Goal: Ask a question: Seek information or help from site administrators or community

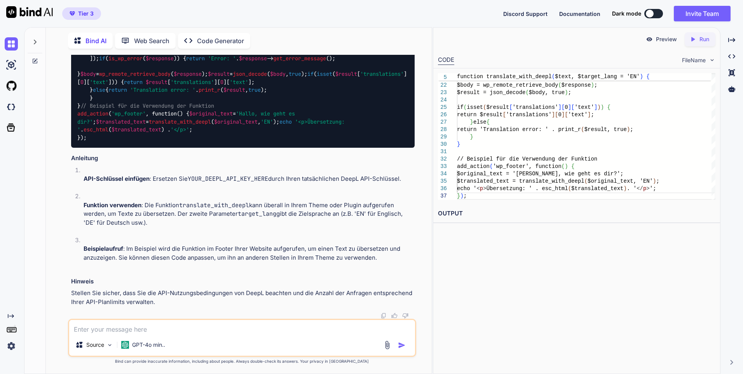
scroll to position [987, 0]
type textarea "u"
type textarea "x"
type textarea "un"
type textarea "x"
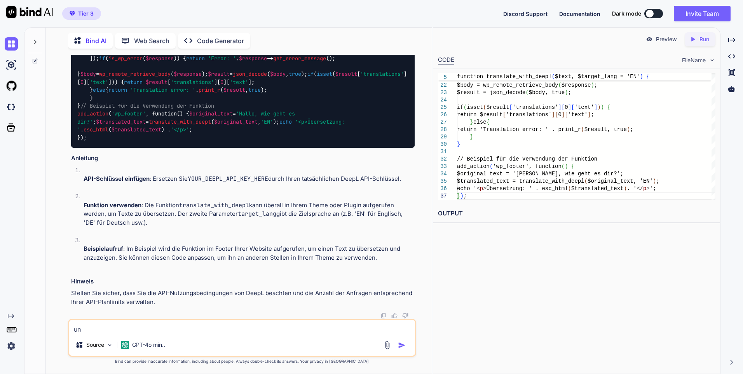
type textarea "und"
type textarea "x"
type textarea "und"
type textarea "x"
type textarea "und j"
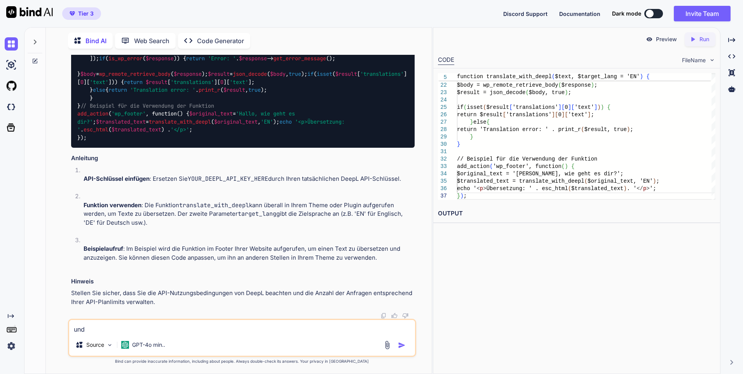
type textarea "x"
type textarea "und je"
type textarea "x"
type textarea "und jet"
type textarea "x"
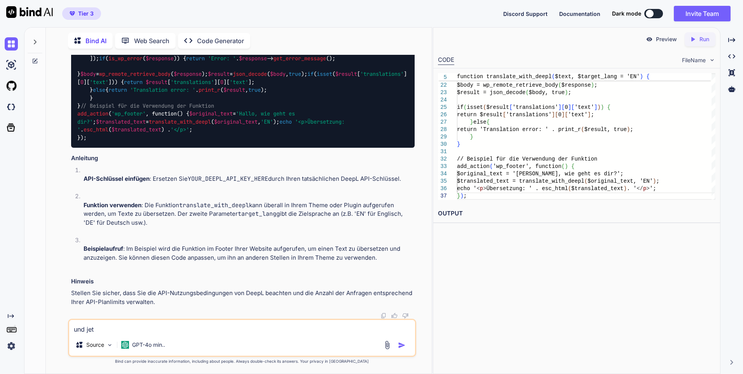
type textarea "und jetz"
type textarea "x"
type textarea "und jetzt"
type textarea "x"
type textarea "und jetzt"
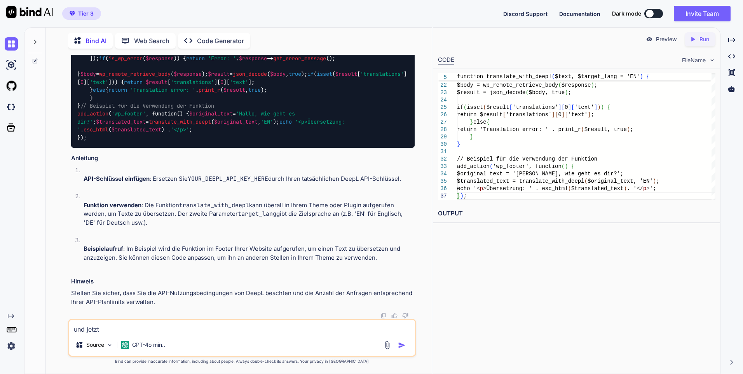
type textarea "x"
type textarea "und jetzt e"
type textarea "x"
type textarea "und jetzt er"
type textarea "x"
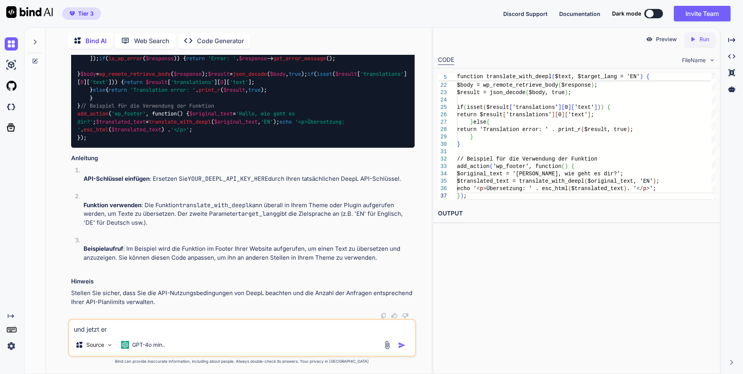
type textarea "und jetzt ers"
type textarea "x"
type textarea "und jetzt erst"
type textarea "x"
type textarea "und jetzt erstw"
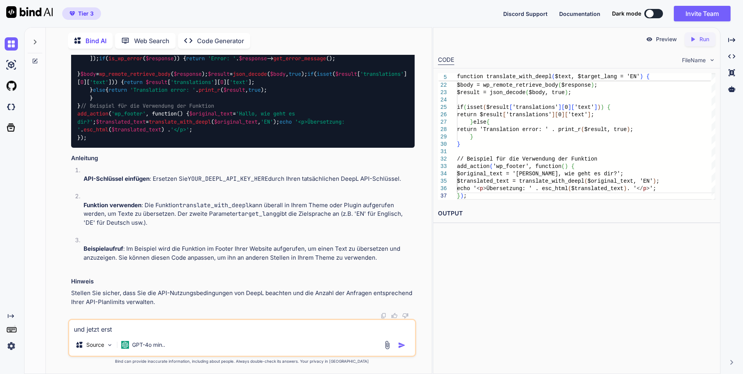
type textarea "x"
type textarea "und jetzt erst"
type textarea "x"
type textarea "und jetzt erstm"
type textarea "x"
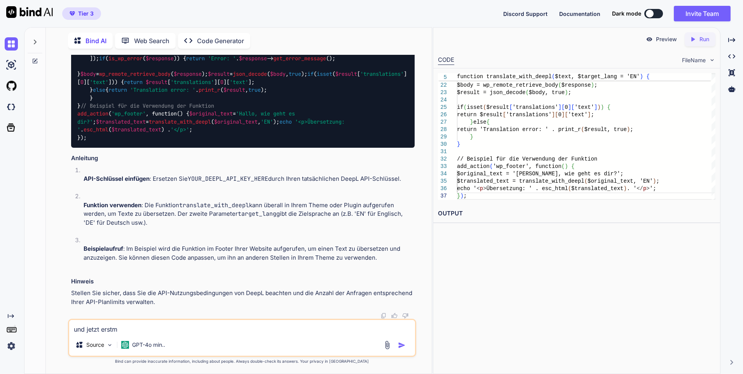
type textarea "und jetzt erstma"
type textarea "x"
type textarea "und jetzt erstmal"
type textarea "x"
type textarea "und jetzt erstma"
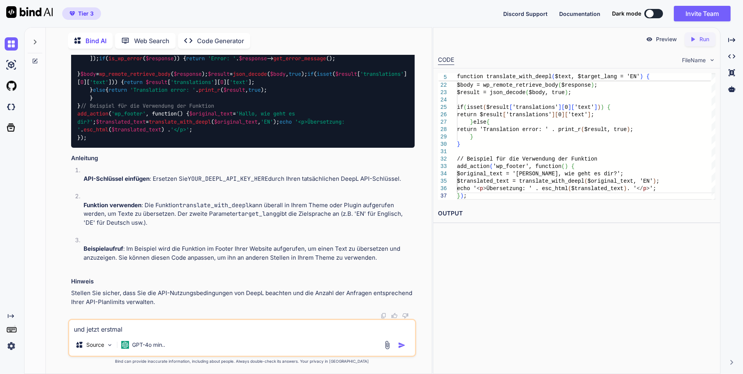
type textarea "x"
type textarea "und jetzt erstm"
type textarea "x"
type textarea "und jetzt erst"
type textarea "x"
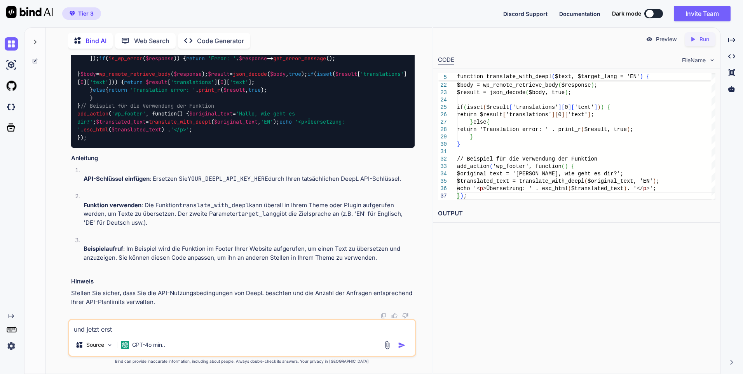
type textarea "und jetzt ers"
type textarea "x"
type textarea "und jetzt er"
type textarea "x"
type textarea "und jetzt e"
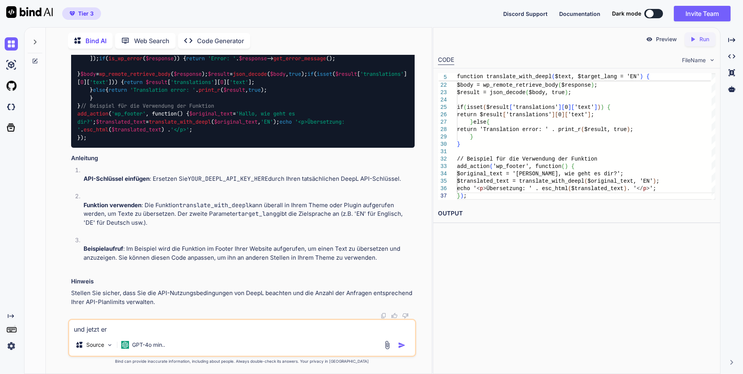
type textarea "x"
type textarea "und jetzt"
type textarea "x"
type textarea "und jetzt"
type textarea "x"
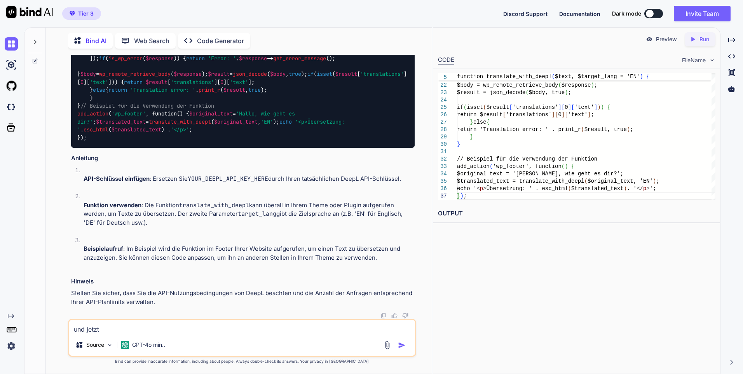
type textarea "und jetz"
type textarea "x"
type textarea "und jet"
type textarea "x"
type textarea "und je"
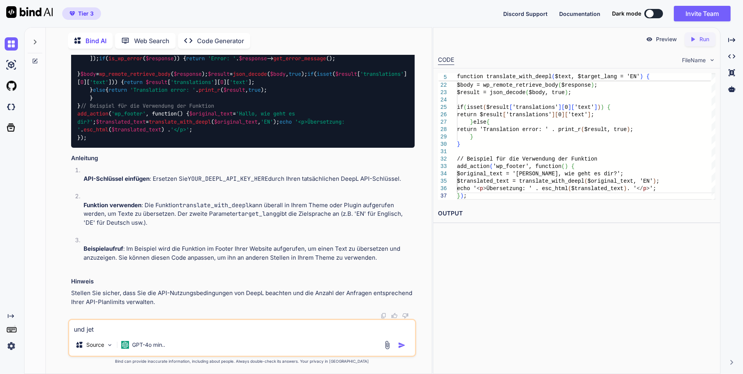
type textarea "x"
type textarea "und j"
type textarea "x"
type textarea "und"
type textarea "x"
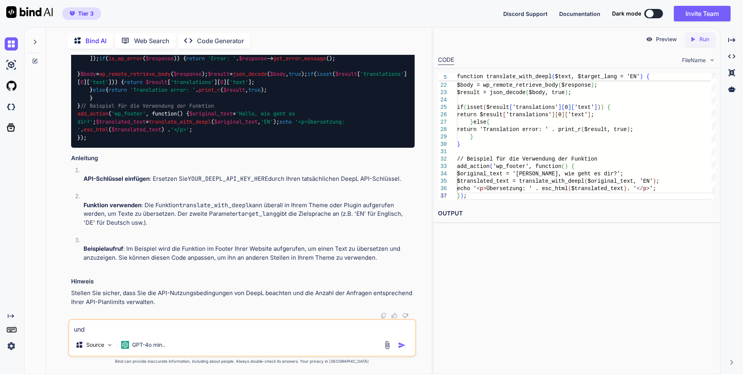
type textarea "und"
type textarea "x"
type textarea "un"
type textarea "x"
type textarea "u"
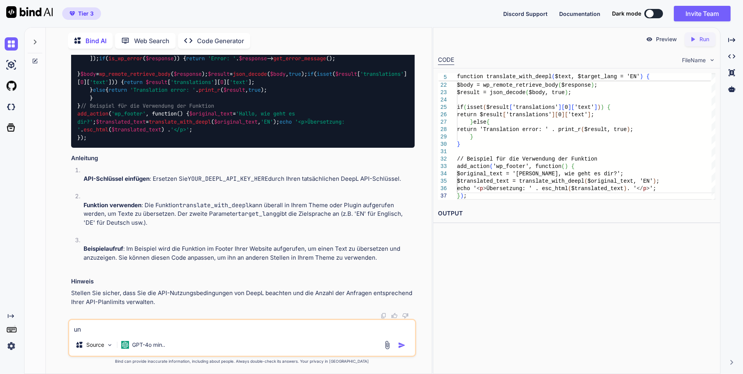
type textarea "x"
type textarea "e"
type textarea "x"
type textarea "er"
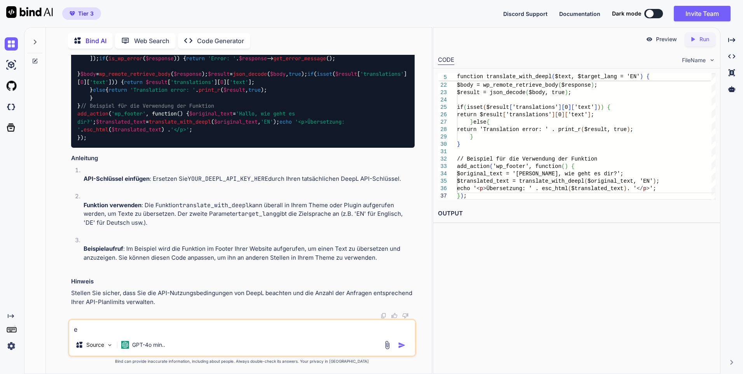
type textarea "x"
type textarea "ers"
type textarea "x"
type textarea "erst"
type textarea "x"
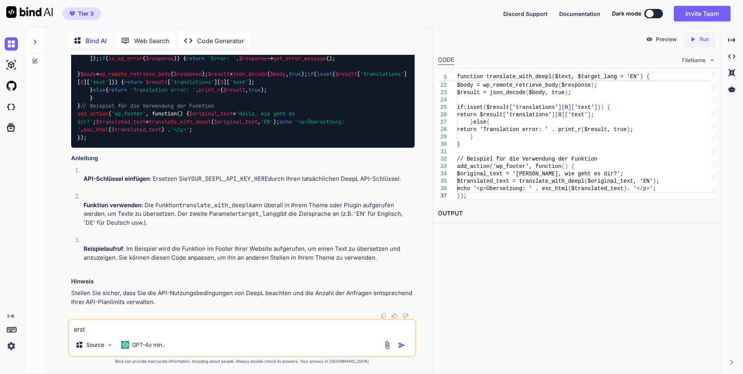
type textarea "erste"
type textarea "x"
type textarea "erstel"
type textarea "x"
type textarea "erstell"
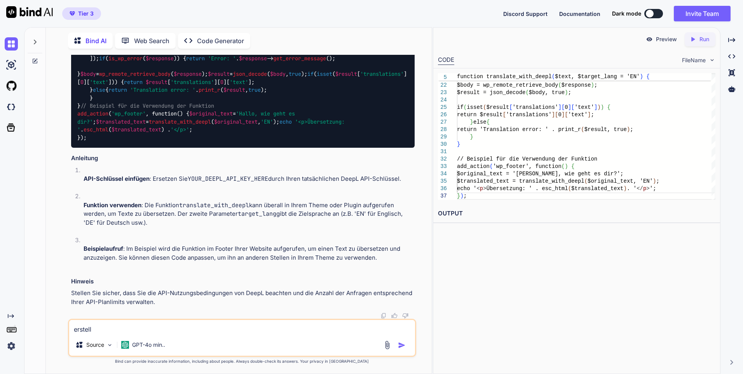
type textarea "x"
type textarea "erstelle"
type textarea "x"
type textarea "erstelle"
type textarea "x"
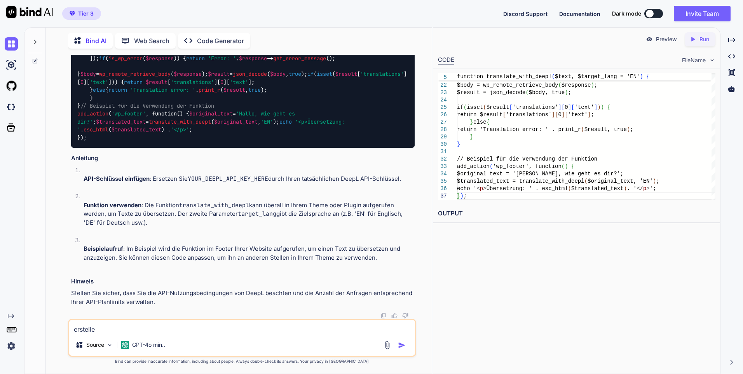
type textarea "erstelle e"
type textarea "x"
type textarea "erstelle ei"
type textarea "x"
type textarea "erstelle ein"
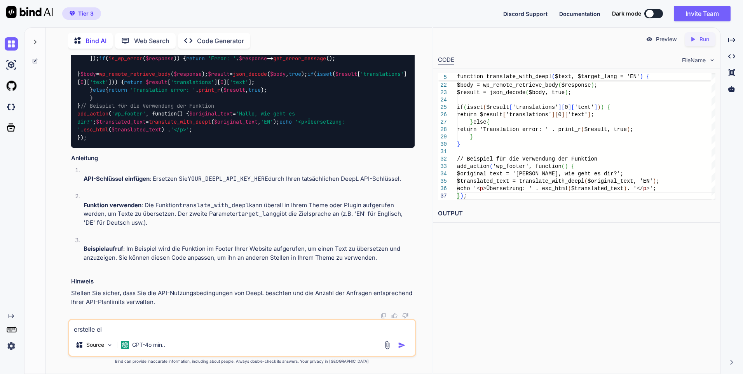
type textarea "x"
type textarea "erstelle eine"
type textarea "x"
type textarea "erstelle eine"
type textarea "x"
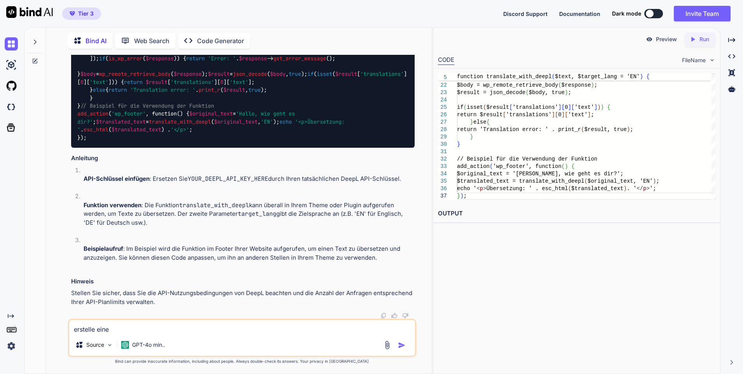
type textarea "erstelle eine f"
type textarea "x"
type textarea "erstelle eine fu"
type textarea "x"
type textarea "erstelle eine fun"
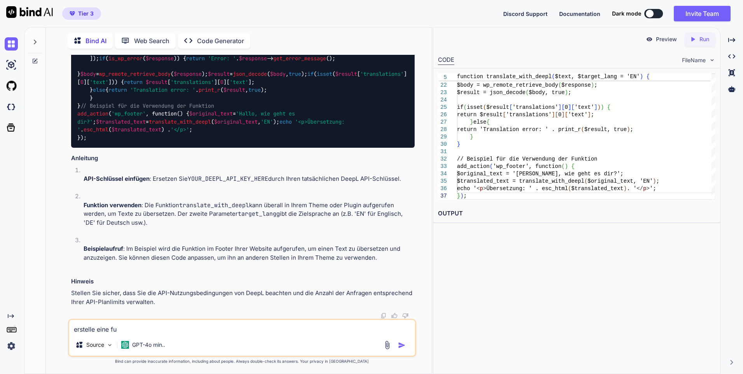
type textarea "x"
type textarea "erstelle eine func"
type textarea "x"
type textarea "erstelle eine funct"
type textarea "x"
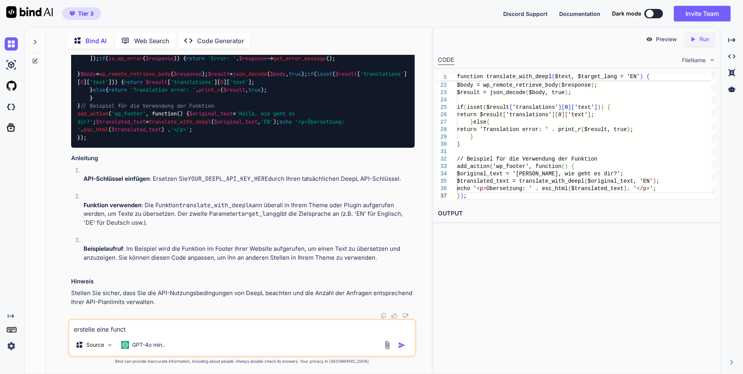
type textarea "erstelle eine functi"
type textarea "x"
type textarea "erstelle eine functio"
type textarea "x"
type textarea "erstelle eine function"
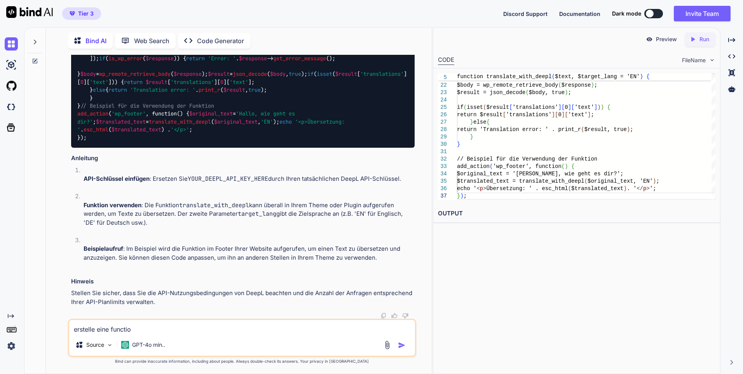
type textarea "x"
type textarea "erstelle eine function"
type textarea "x"
type textarea "erstelle eine funtion"
type textarea "x"
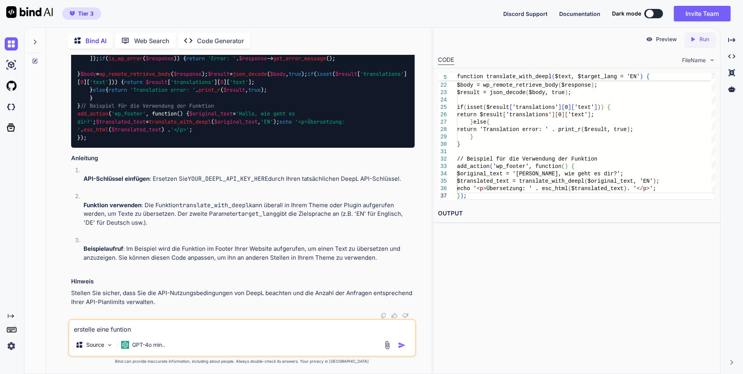
type textarea "erstelle eine funktion"
type textarea "x"
type textarea "erstelle eine funktion"
type textarea "x"
type textarea "erstelle eine funktion,"
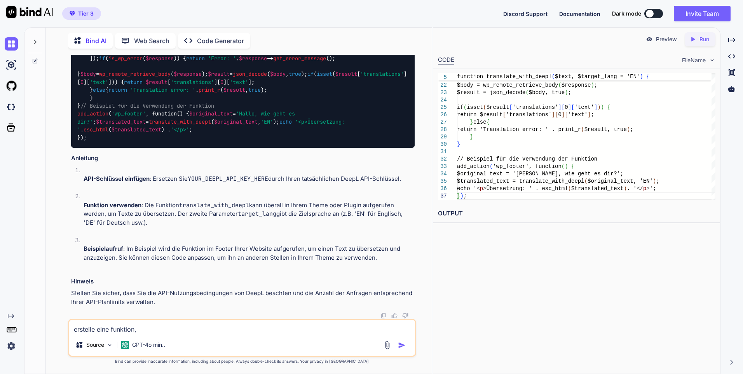
type textarea "x"
type textarea "erstelle eine funktion,"
type textarea "x"
type textarea "erstelle eine funktion, m"
type textarea "x"
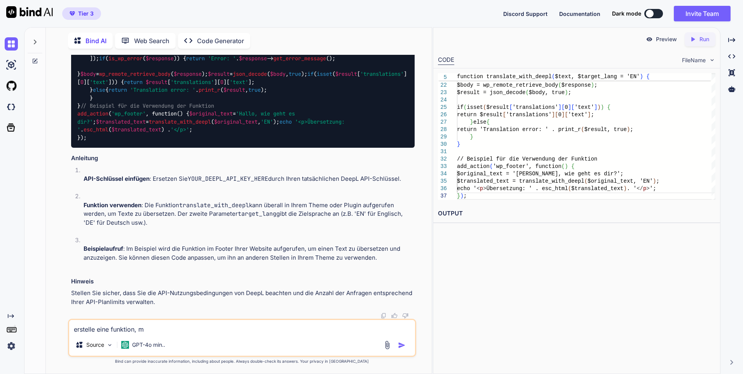
type textarea "erstelle eine funktion, mi"
type textarea "x"
type textarea "erstelle eine funktion, mit"
type textarea "x"
type textarea "erstelle eine funktion, mit"
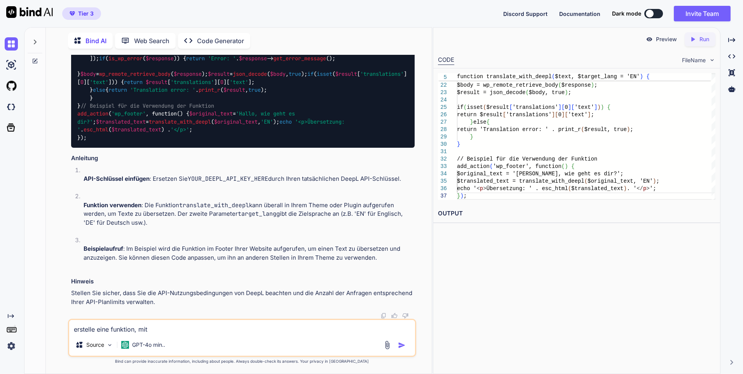
type textarea "x"
type textarea "erstelle eine funktion, mit d"
type textarea "x"
type textarea "erstelle eine funktion, mit de"
type textarea "x"
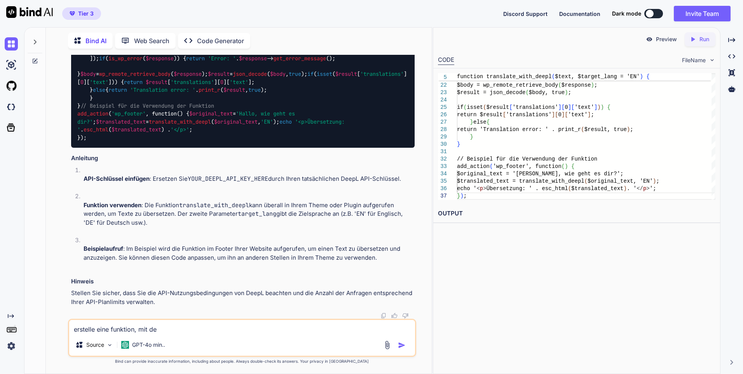
type textarea "erstelle eine funktion, mit der"
type textarea "x"
type textarea "erstelle eine funktion, mit der"
type textarea "x"
type textarea "erstelle eine funktion, mit der i"
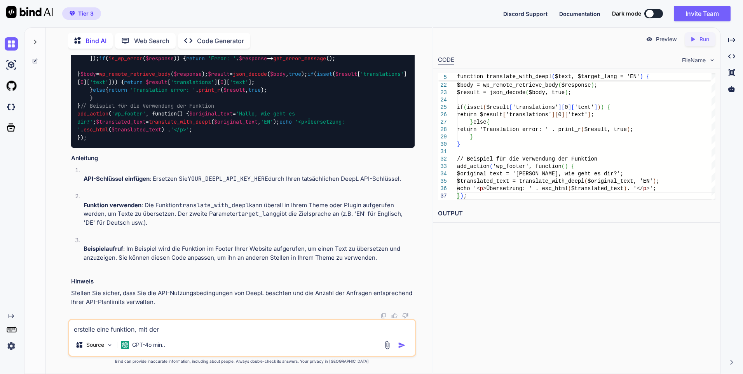
type textarea "x"
type textarea "erstelle eine funktion, mit der ic"
type textarea "x"
type textarea "erstelle eine funktion, mit der ich"
type textarea "x"
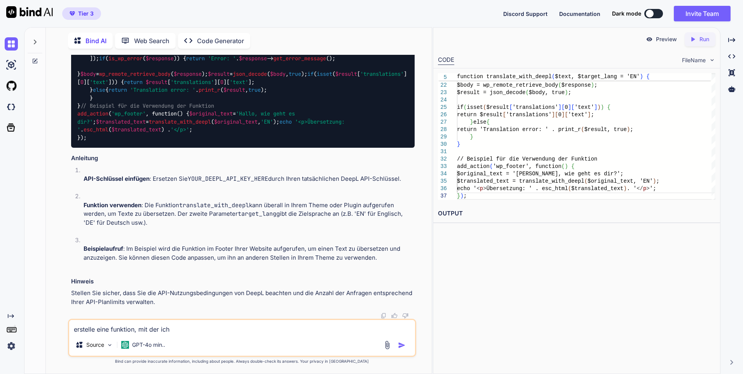
type textarea "erstelle eine funktion, mit der ich"
type textarea "x"
type textarea "erstelle eine funktion, mit der ich e"
type textarea "x"
type textarea "erstelle eine funktion, mit der ich"
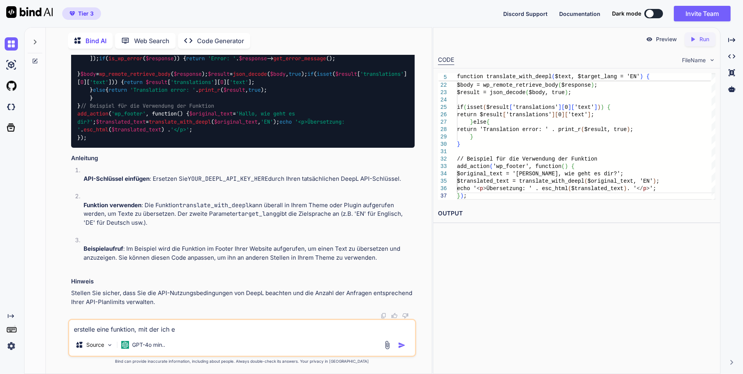
type textarea "x"
type textarea "erstelle eine funktion, mit der ich w"
type textarea "x"
type textarea "erstelle eine funktion, mit der ich wp"
type textarea "x"
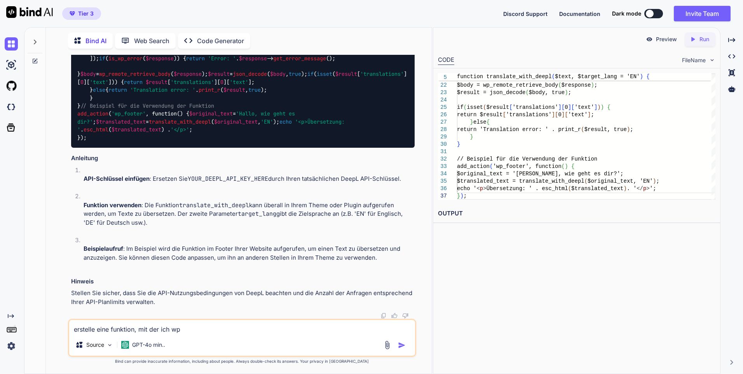
type textarea "erstelle eine funktion, mit der ich wpm"
type textarea "x"
type textarea "erstelle eine funktion, mit der ich wpml"
type textarea "x"
type textarea "erstelle eine funktion, mit der ich wpml"
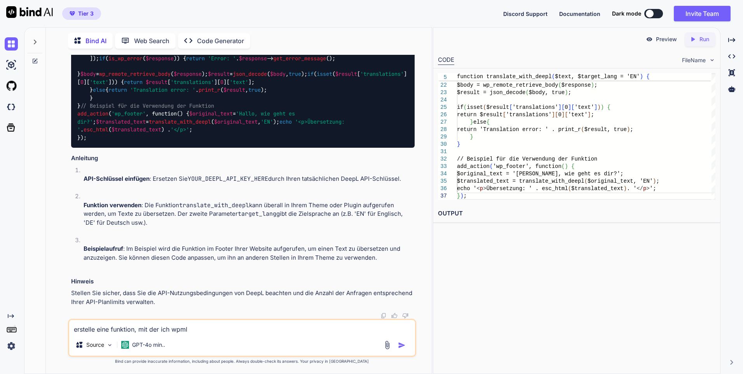
type textarea "x"
type textarea "erstelle eine funktion, mit der ich wpml m"
type textarea "x"
type textarea "erstelle eine funktion, mit der ich wpml mi"
type textarea "x"
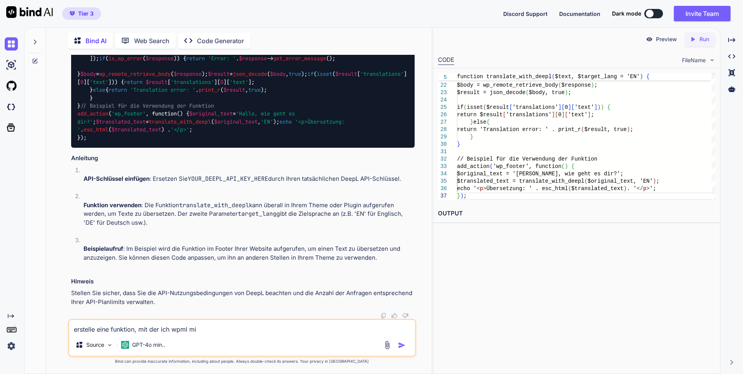
type textarea "erstelle eine funktion, mit der ich wpml mit"
type textarea "x"
type textarea "erstelle eine funktion, mit der ich wpml mit"
type textarea "x"
type textarea "erstelle eine funktion, mit der ich wpml mit e"
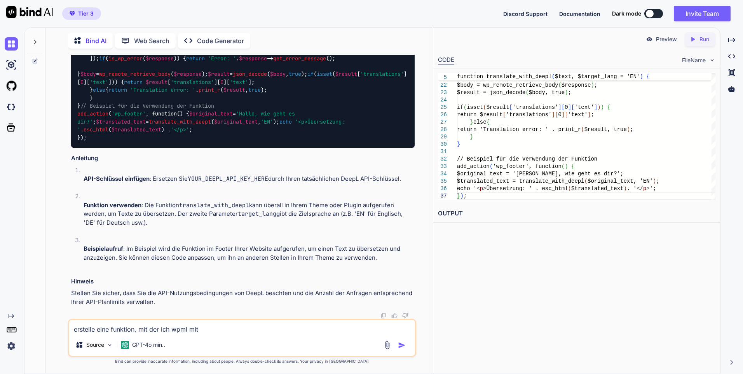
type textarea "x"
type textarea "erstelle eine funktion, mit der ich wpml mit ei"
type textarea "x"
type textarea "erstelle eine funktion, mit der ich wpml mit ein"
type textarea "x"
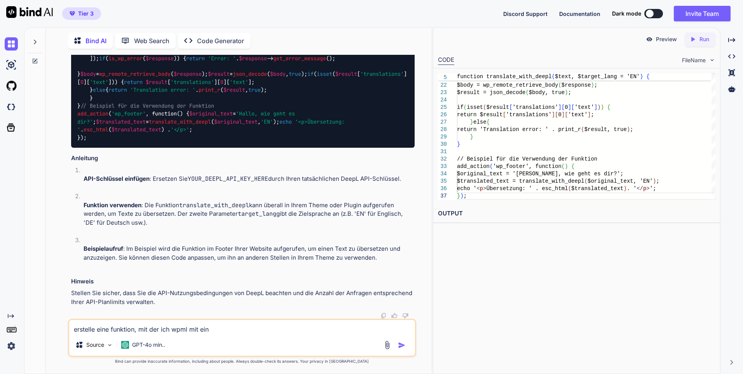
type textarea "erstelle eine funktion, mit der ich wpml mit eine"
type textarea "x"
type textarea "erstelle eine funktion, mit der ich wpml mit einer"
type textarea "x"
type textarea "erstelle eine funktion, mit der ich wpml mit einer"
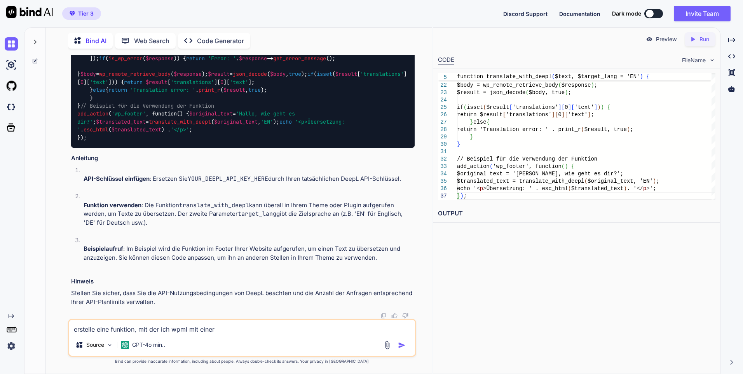
type textarea "x"
type textarea "erstelle eine funktion, mit der ich wpml mit einer d"
type textarea "x"
type textarea "erstelle eine funktion, mit der ich wpml mit einer de"
type textarea "x"
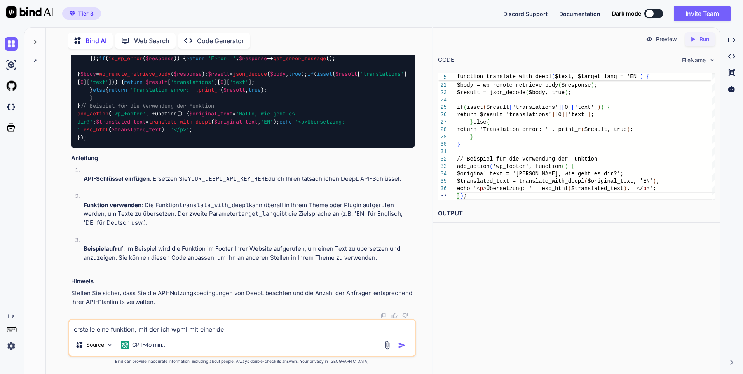
type textarea "erstelle eine funktion, mit der ich wpml mit einer dee"
type textarea "x"
type textarea "erstelle eine funktion, mit der ich wpml mit einer deep"
type textarea "x"
type textarea "erstelle eine funktion, mit der ich wpml mit einer deepl"
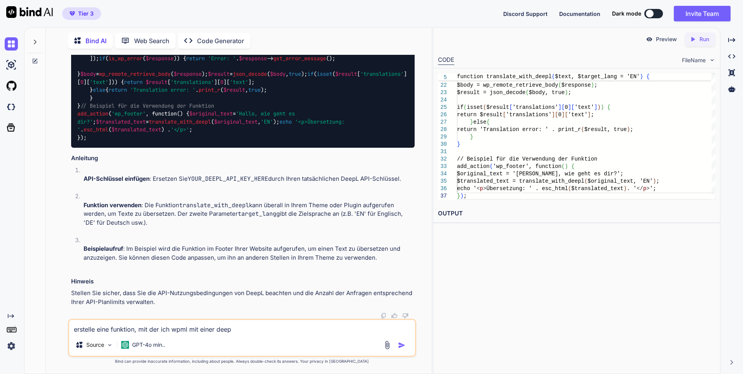
type textarea "x"
type textarea "erstelle eine funktion, mit der ich wpml mit einer deepl"
type textarea "x"
type textarea "erstelle eine funktion, mit der ich wpml mit einer deepl a"
type textarea "x"
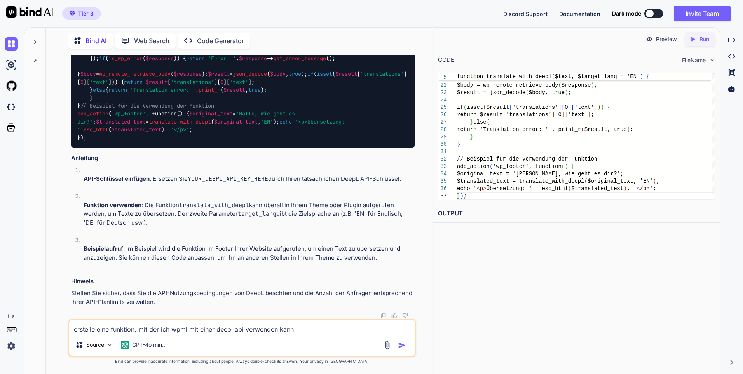
click at [128, 328] on textarea "erstelle eine funktion, mit der ich wpml mit einer deepl api verwenden kann" at bounding box center [242, 327] width 346 height 14
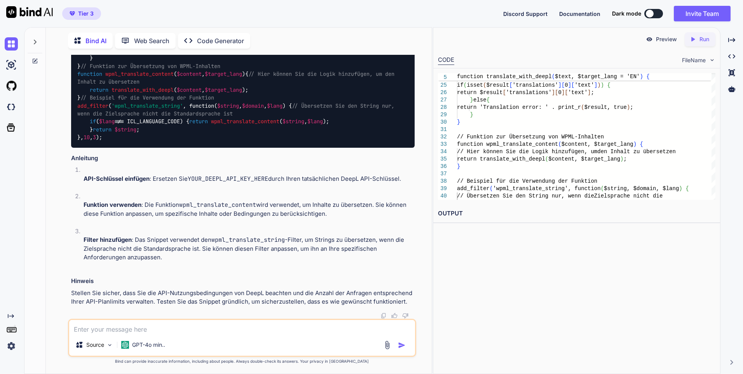
scroll to position [1399, 0]
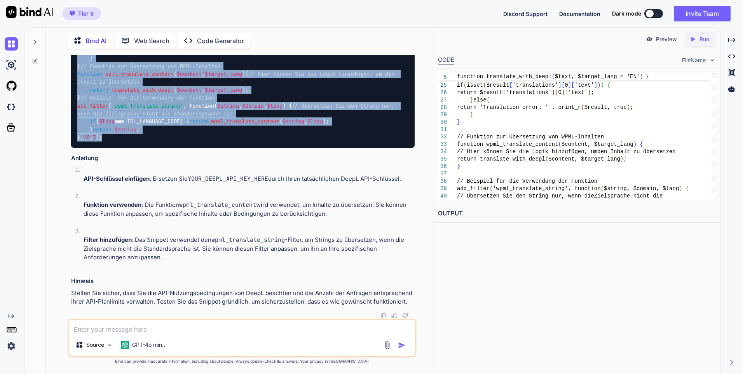
drag, startPoint x: 129, startPoint y: 255, endPoint x: 78, endPoint y: 137, distance: 128.7
click at [78, 137] on div "// DeepL API Key define ( 'DEEPL_API_KEY' , 'YOUR_DEEPL_API_KEY_HERE' ); // Fun…" at bounding box center [243, 58] width 344 height 179
drag, startPoint x: 78, startPoint y: 137, endPoint x: 87, endPoint y: 142, distance: 10.4
copy code "// LoreM IPS Dol sitame ( 'CONSE_ADI_ELI' , 'SEDD_EIUSM_TEM_INC_UTLA' ); // Etd…"
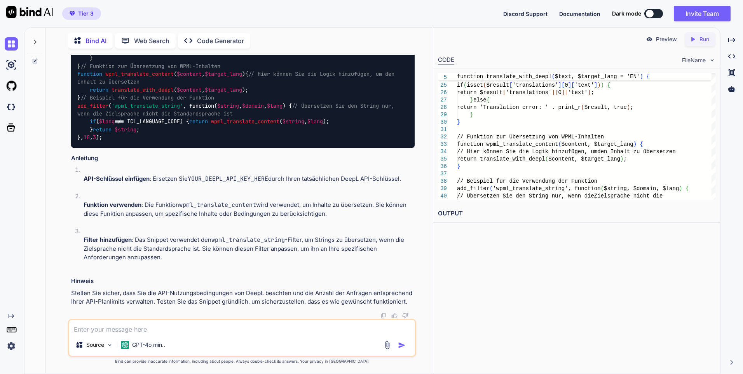
click at [157, 328] on textarea at bounding box center [242, 327] width 346 height 14
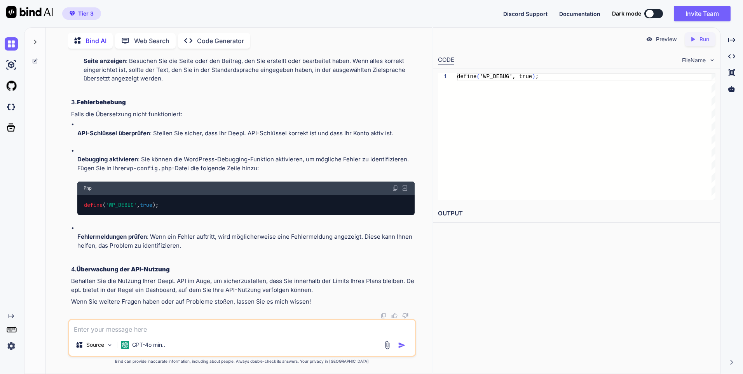
scroll to position [2366, 0]
click at [139, 348] on p "GPT-4o min.." at bounding box center [148, 345] width 33 height 8
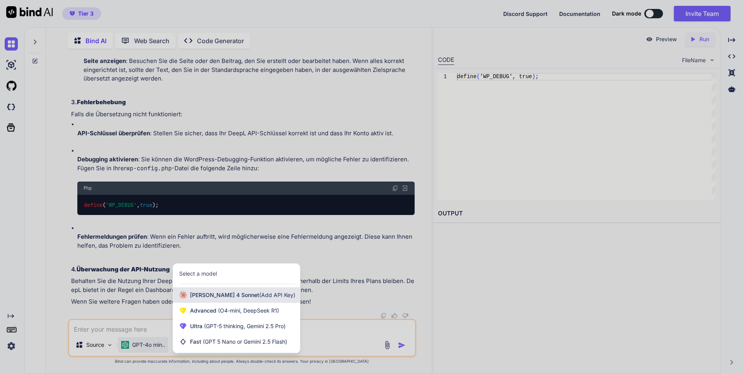
click at [245, 299] on div "[PERSON_NAME] 4 Sonnet (Add API Key)" at bounding box center [236, 295] width 127 height 16
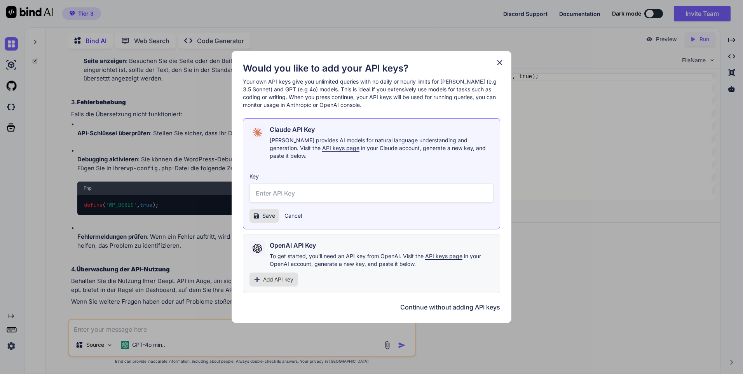
click at [447, 298] on div "Would you like to add your API keys? Your own API keys give you unlimited queri…" at bounding box center [371, 187] width 257 height 250
click at [447, 302] on button "Continue without adding API keys" at bounding box center [450, 306] width 100 height 9
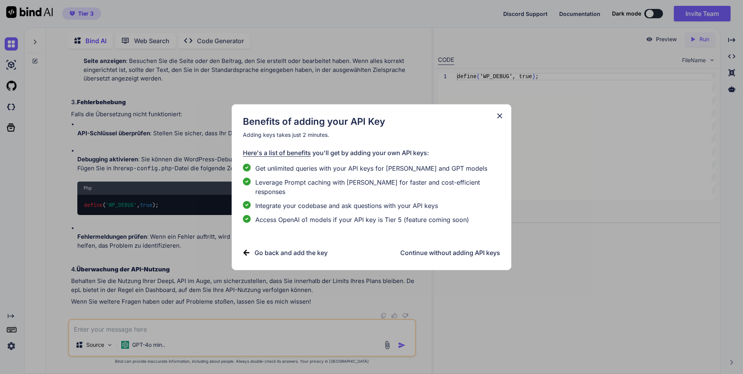
click at [463, 250] on h3 "Continue without adding API keys" at bounding box center [450, 252] width 100 height 9
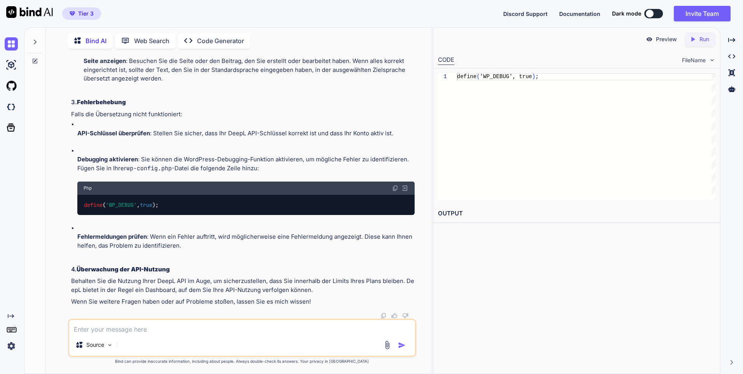
drag, startPoint x: 136, startPoint y: 328, endPoint x: 166, endPoint y: 333, distance: 30.7
click at [137, 328] on textarea at bounding box center [242, 327] width 346 height 14
paste textarea "d69c70cd-553f-4396-8ece-eec31c3518f4:fx"
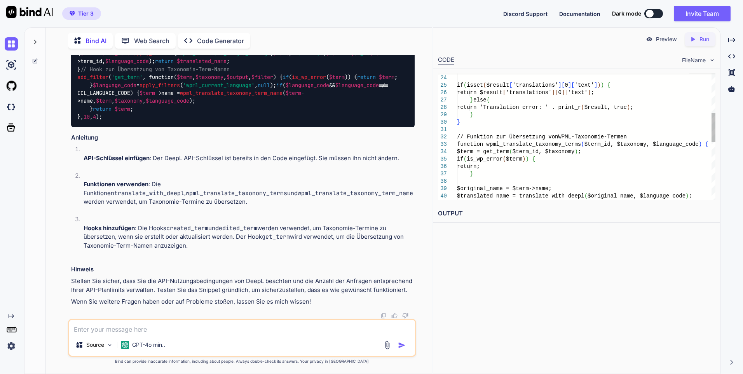
scroll to position [2652, 0]
drag, startPoint x: 115, startPoint y: 187, endPoint x: 224, endPoint y: 185, distance: 108.1
copy span "[URL][DOMAIN_NAME]"
click at [180, 330] on textarea at bounding box center [242, 327] width 346 height 14
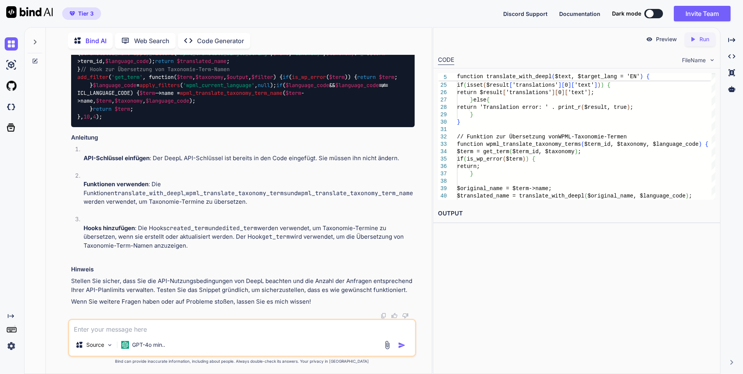
paste textarea "[URL][DOMAIN_NAME]"
drag, startPoint x: 166, startPoint y: 332, endPoint x: 70, endPoint y: 332, distance: 96.0
click at [70, 332] on textarea "[URL][DOMAIN_NAME]" at bounding box center [242, 327] width 346 height 14
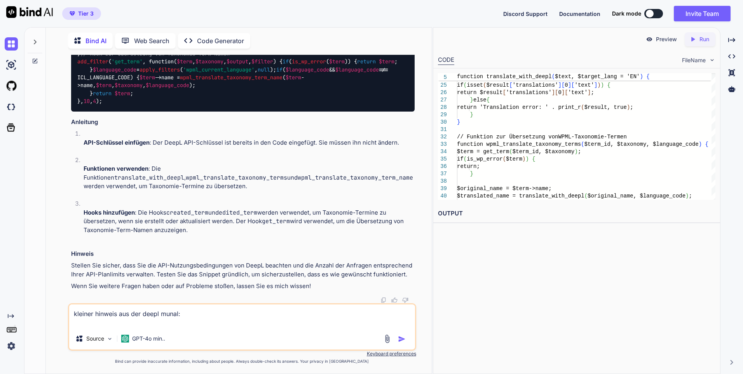
paste textarea "Please note: the API endpoint is different for the Free API and Pro API. You ma…"
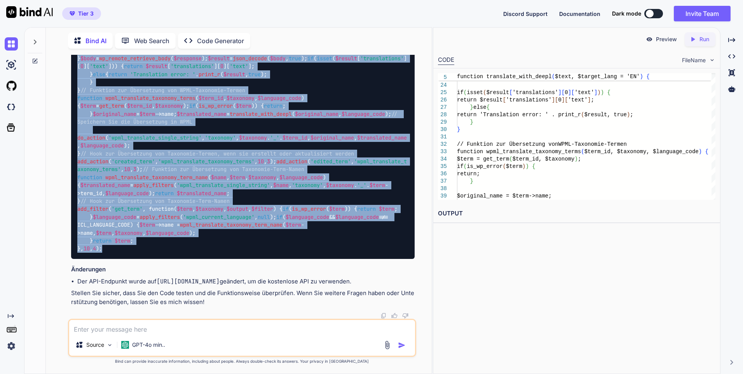
scroll to position [3465, 0]
drag, startPoint x: 143, startPoint y: 241, endPoint x: 76, endPoint y: 198, distance: 80.0
click at [76, 198] on div "// DeepL API Key define ( 'DEEPL_API_KEY' , 'd69c70cd-553f-4396-8ece-eec31c3518…" at bounding box center [243, 118] width 344 height 282
copy code "// LoreM IPS Dol sitame ( 'CONSE_ADI_ELI' , 's92d42ei-502t-4072-8inc-utl42e1828…"
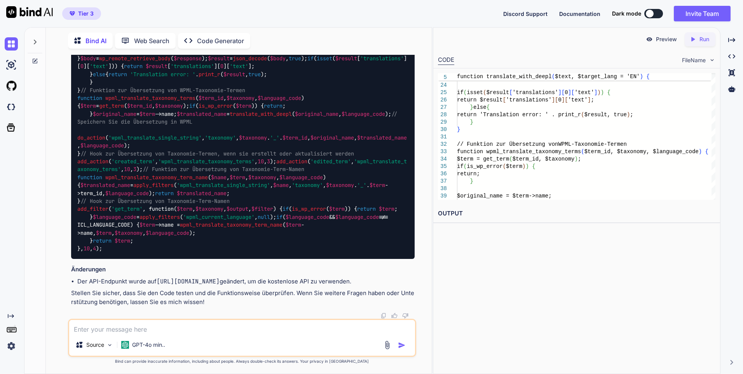
click at [148, 329] on textarea at bounding box center [242, 327] width 346 height 14
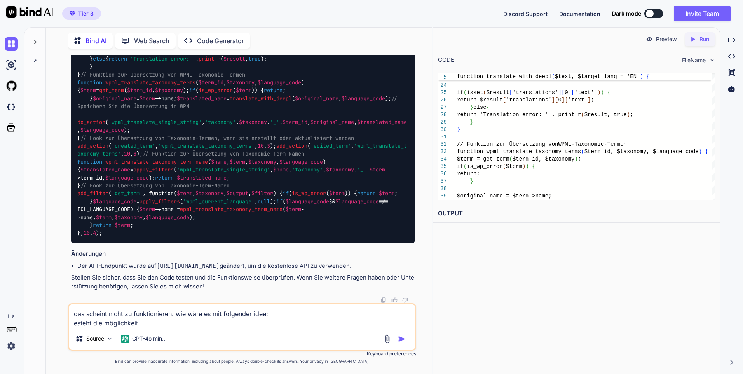
scroll to position [3986, 0]
drag, startPoint x: 295, startPoint y: 259, endPoint x: 159, endPoint y: 260, distance: 136.1
click at [159, 262] on li "Der API-Endpunkt wurde auf [URL][DOMAIN_NAME] geändert, um die kostenlose API z…" at bounding box center [245, 266] width 337 height 9
click at [72, 325] on textarea "das scheint nicht zu funktionieren. wie wäre es mit folgender idee: esteht die …" at bounding box center [242, 315] width 346 height 23
click at [150, 318] on textarea "das scheint nicht zu funktionieren. wie wäre es mit folgender idee: besteht die…" at bounding box center [242, 315] width 346 height 23
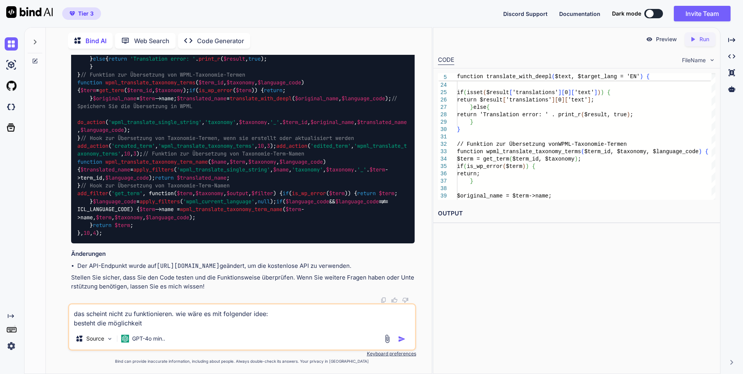
click at [148, 325] on textarea "das scheint nicht zu funktionieren. wie wäre es mit folgender idee: besteht die…" at bounding box center [242, 315] width 346 height 23
drag, startPoint x: 253, startPoint y: 314, endPoint x: 179, endPoint y: 311, distance: 73.5
click at [179, 311] on textarea "das scheint nicht zu funktionieren. wie wäre es mit folgender idee: besteht die…" at bounding box center [242, 315] width 346 height 23
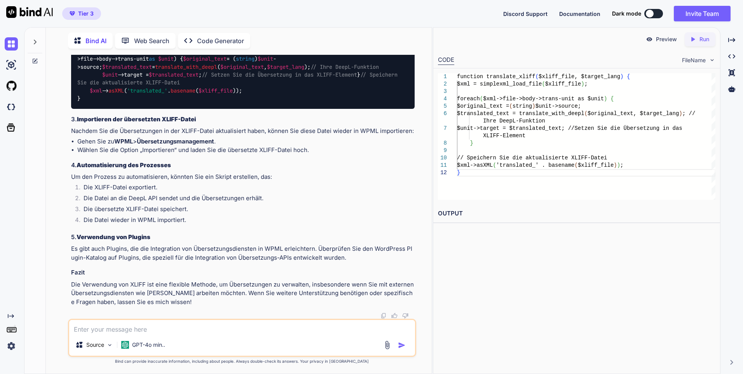
scroll to position [4217, 0]
